Goal: Task Accomplishment & Management: Manage account settings

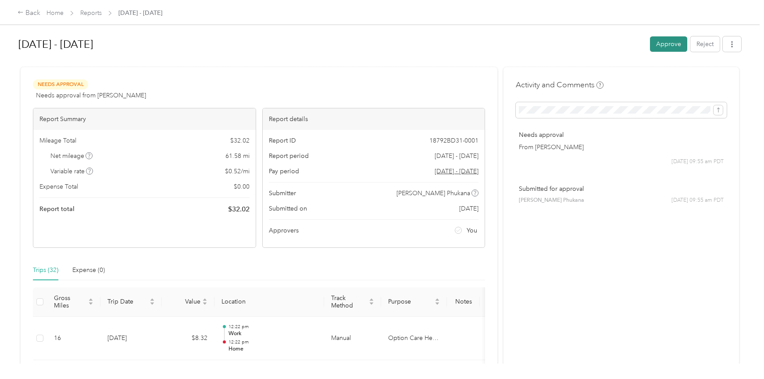
click at [673, 40] on button "Approve" at bounding box center [668, 43] width 37 height 15
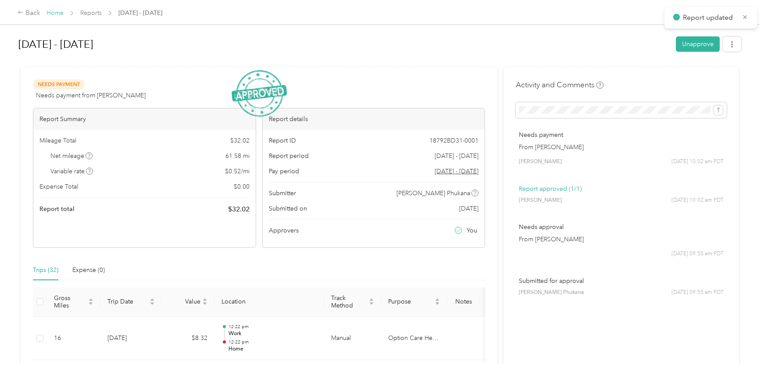
click at [54, 14] on link "Home" at bounding box center [54, 12] width 17 height 7
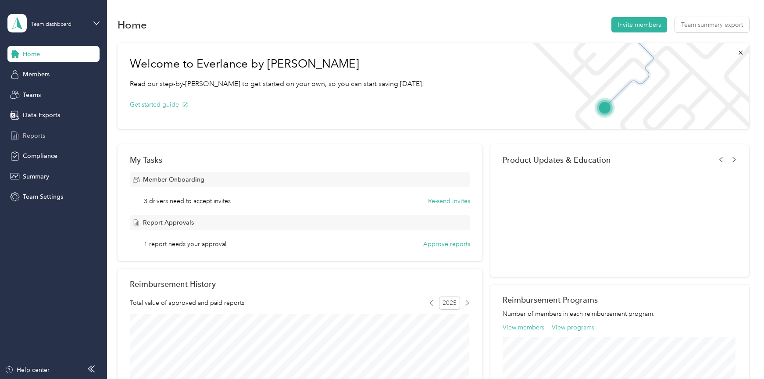
click at [44, 138] on span "Reports" at bounding box center [34, 135] width 22 height 9
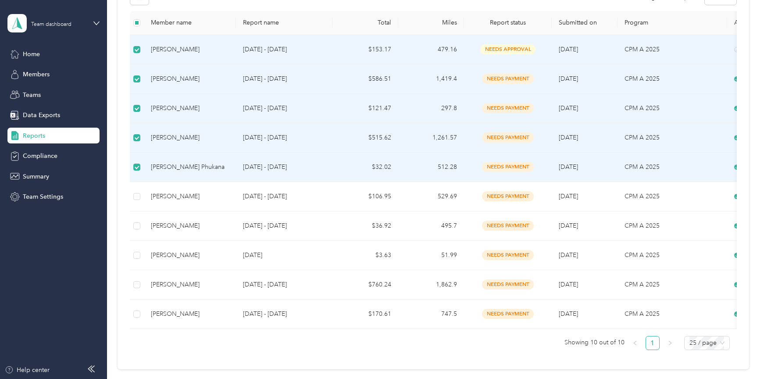
scroll to position [173, 0]
click at [150, 166] on td "[PERSON_NAME] Phukana" at bounding box center [190, 167] width 92 height 29
click at [154, 139] on div "[PERSON_NAME]" at bounding box center [190, 138] width 78 height 10
click at [168, 108] on div "[PERSON_NAME]" at bounding box center [190, 109] width 78 height 10
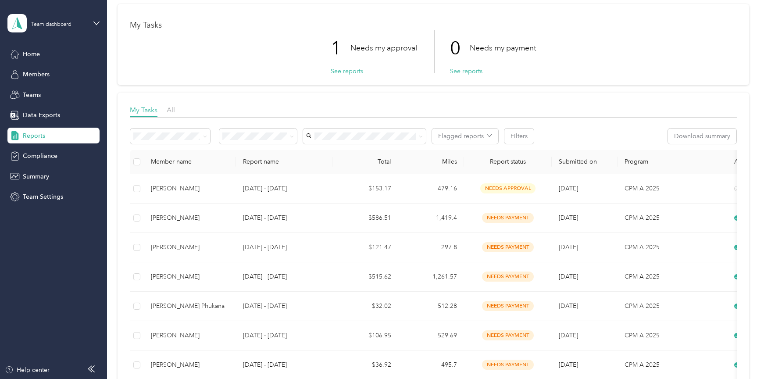
scroll to position [0, 0]
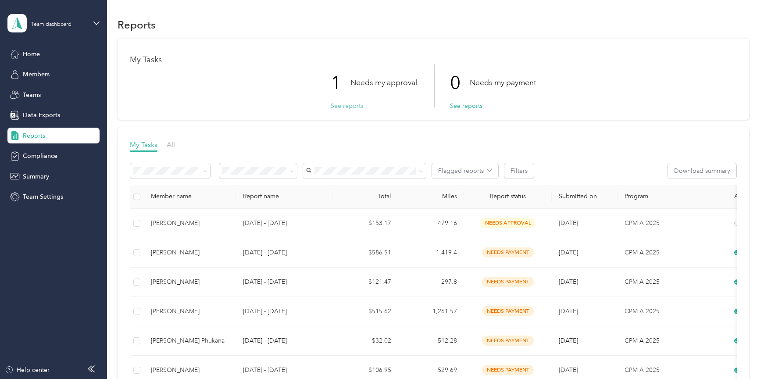
click at [336, 104] on button "See reports" at bounding box center [347, 105] width 32 height 9
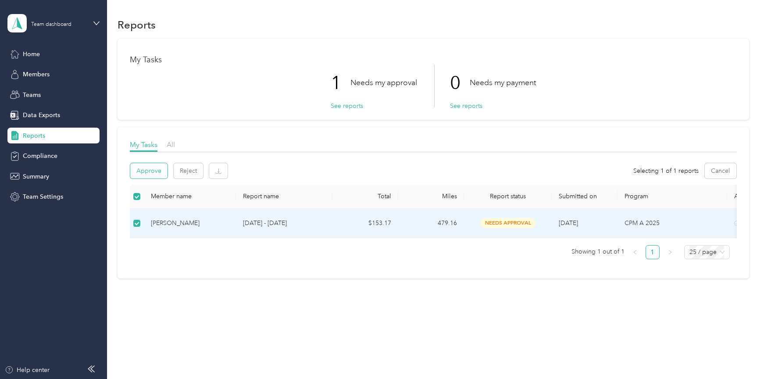
click at [150, 172] on button "Approve" at bounding box center [148, 170] width 37 height 15
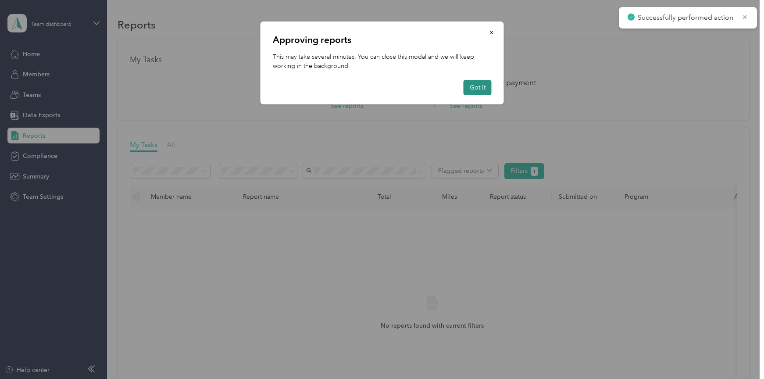
click at [480, 89] on button "Got it" at bounding box center [477, 87] width 28 height 15
